Goal: Find contact information: Find contact information

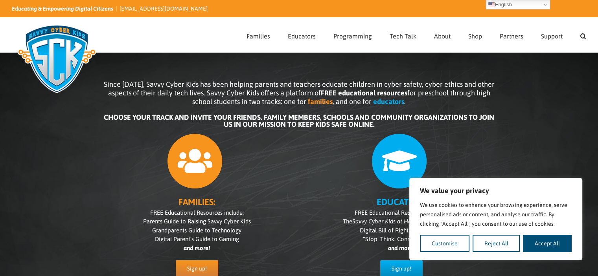
click at [239, 54] on div "Since [DATE], Savvy Cyber Kids has been helping parents and teachers educate ch…" at bounding box center [299, 178] width 598 height 275
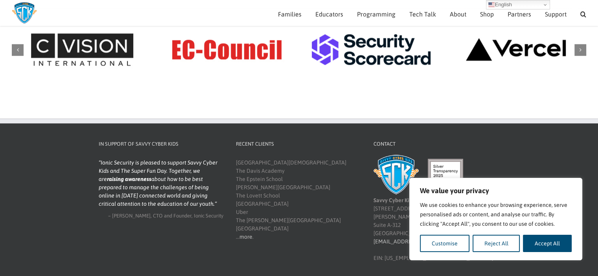
scroll to position [920, 0]
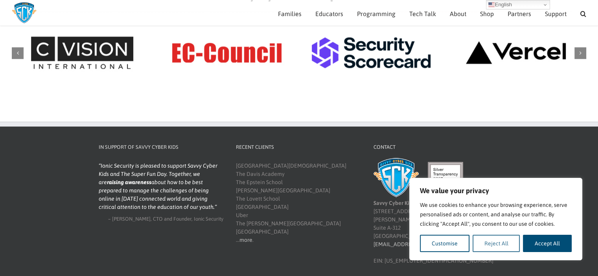
click at [477, 243] on button "Reject All" at bounding box center [496, 243] width 48 height 17
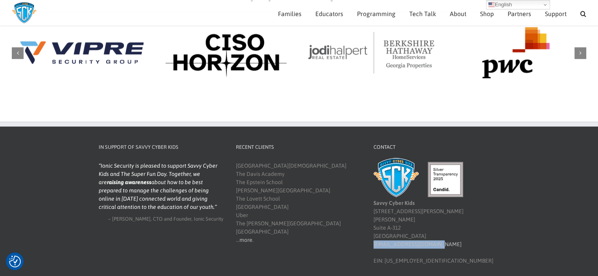
drag, startPoint x: 447, startPoint y: 229, endPoint x: 373, endPoint y: 227, distance: 74.3
click at [373, 227] on div "Contact Savvy Cyber Kids [STREET_ADDRESS][PERSON_NAME][PERSON_NAME] [EMAIL_ADDR…" at bounding box center [436, 204] width 138 height 122
copy link "[EMAIL_ADDRESS][DOMAIN_NAME]"
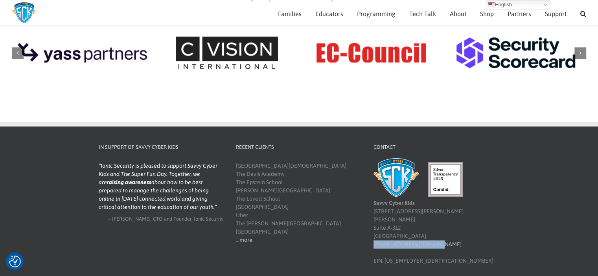
drag, startPoint x: 373, startPoint y: 204, endPoint x: 408, endPoint y: 213, distance: 37.0
click at [408, 213] on div "Contact Savvy Cyber Kids [STREET_ADDRESS][PERSON_NAME][PERSON_NAME] [EMAIL_ADDR…" at bounding box center [436, 204] width 138 height 122
copy div "[STREET_ADDRESS]"
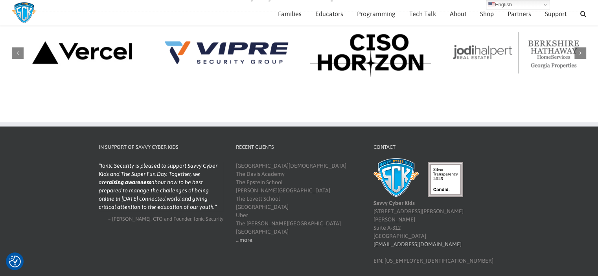
click at [374, 222] on div "Savvy Cyber Kids [STREET_ADDRESS] [EMAIL_ADDRESS][DOMAIN_NAME] EIN: [US_EMPLOYE…" at bounding box center [435, 213] width 125 height 103
copy div "[GEOGRAPHIC_DATA]"
click at [413, 217] on div "Savvy Cyber Kids [STREET_ADDRESS] [EMAIL_ADDRESS][DOMAIN_NAME] EIN: [US_EMPLOYE…" at bounding box center [435, 213] width 125 height 103
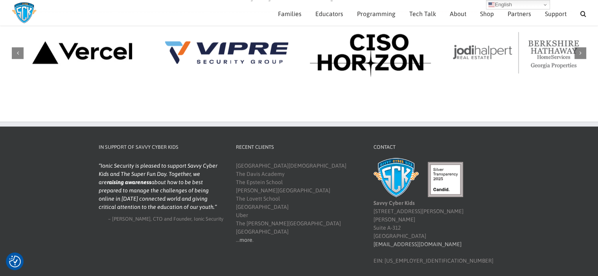
copy div "30338"
